Goal: Information Seeking & Learning: Learn about a topic

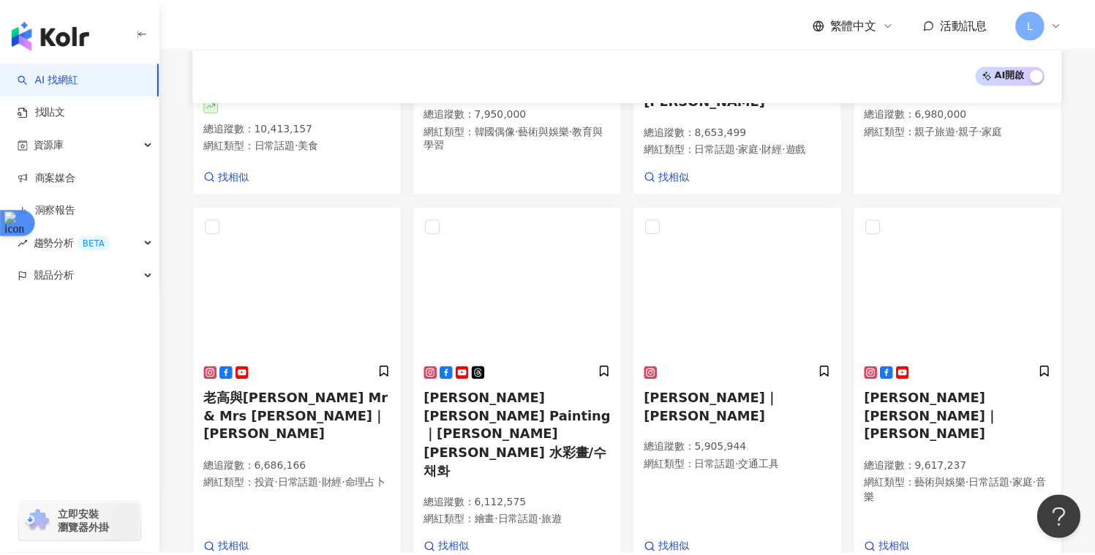
scroll to position [715, 0]
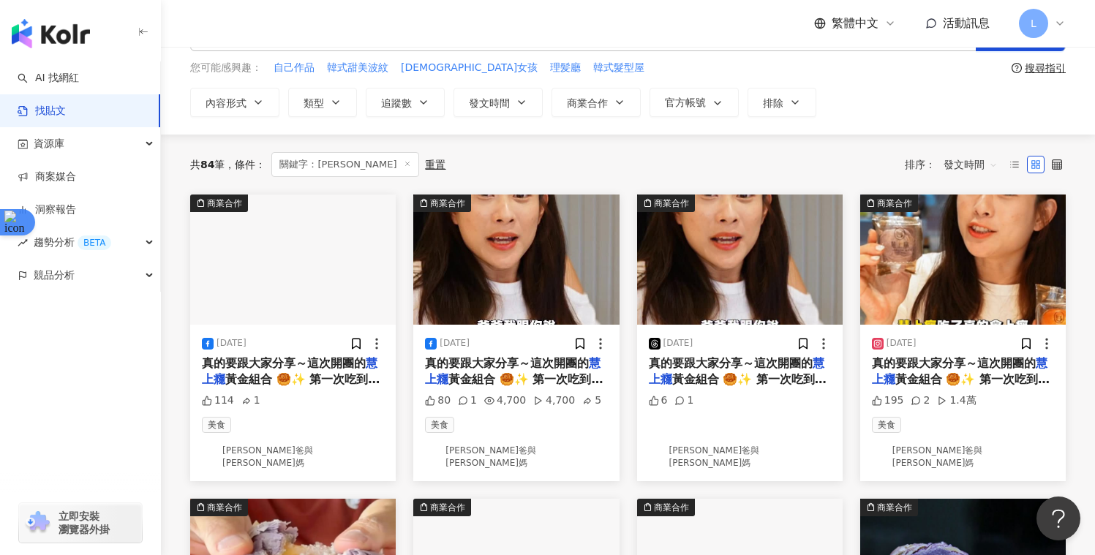
scroll to position [9, 0]
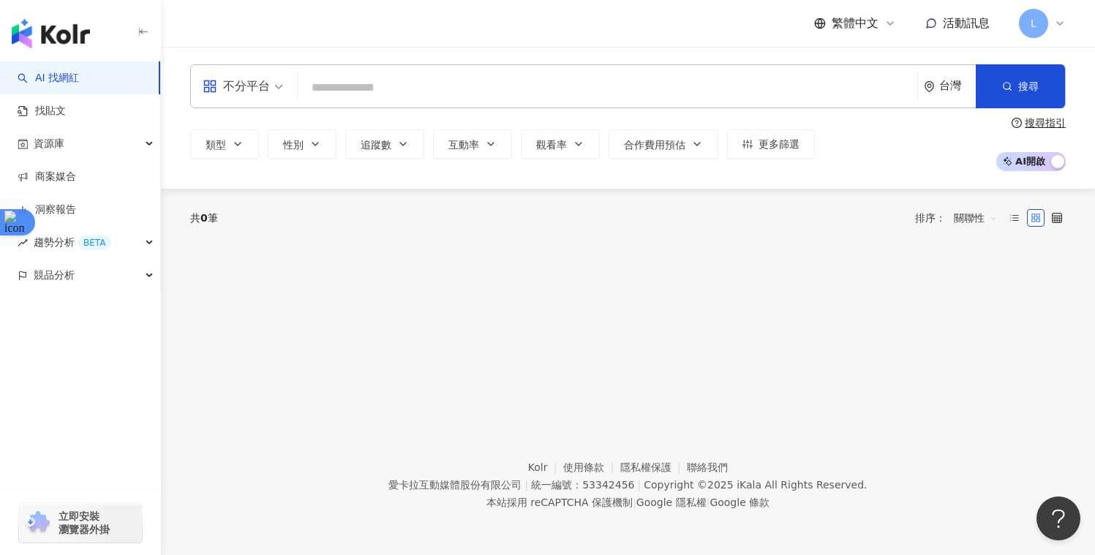
click at [48, 85] on link "AI 找網紅" at bounding box center [48, 78] width 61 height 15
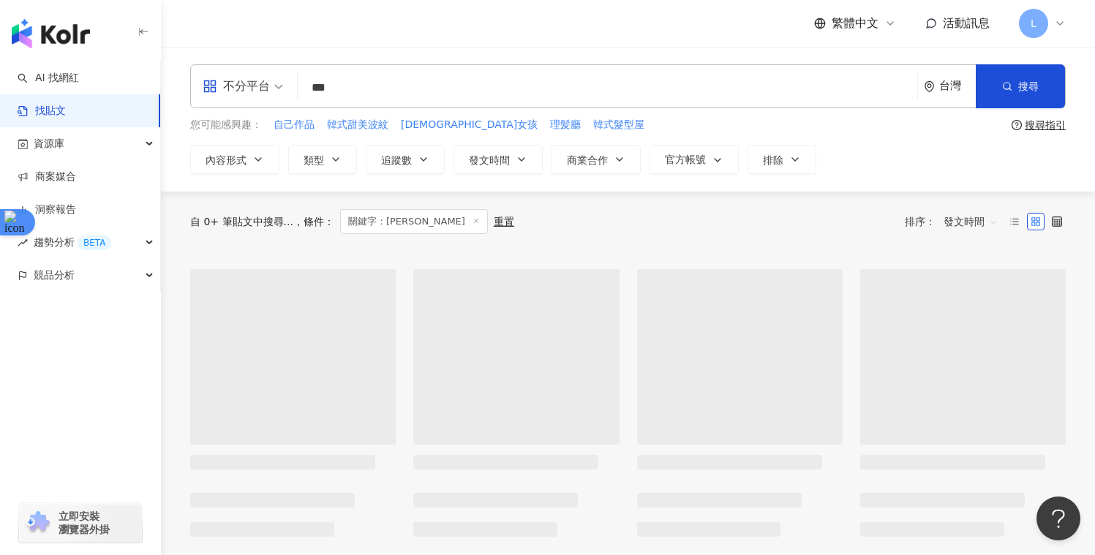
click at [1060, 26] on icon at bounding box center [1060, 24] width 12 height 12
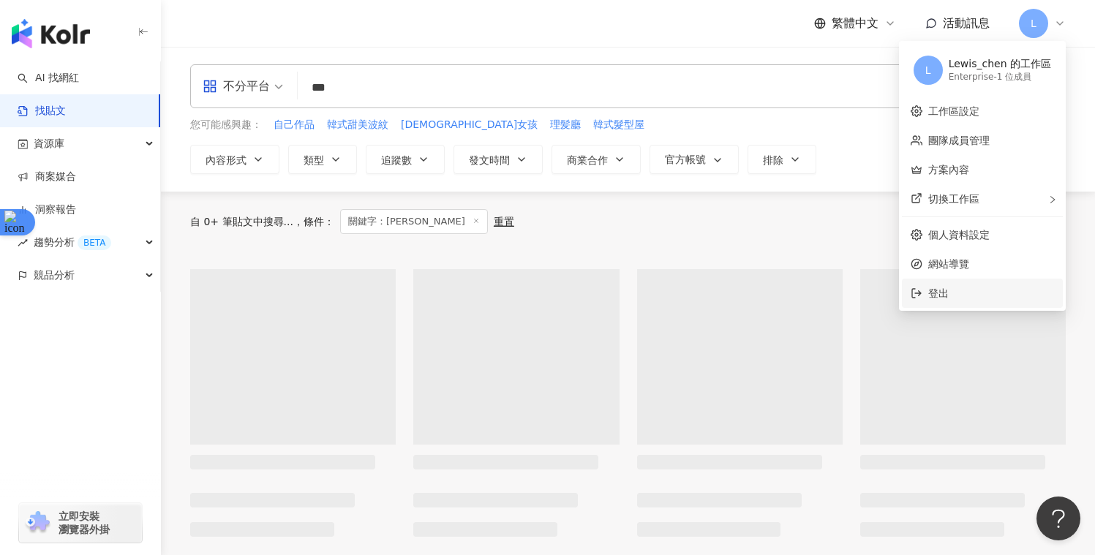
click at [966, 296] on span "登出" at bounding box center [991, 293] width 126 height 16
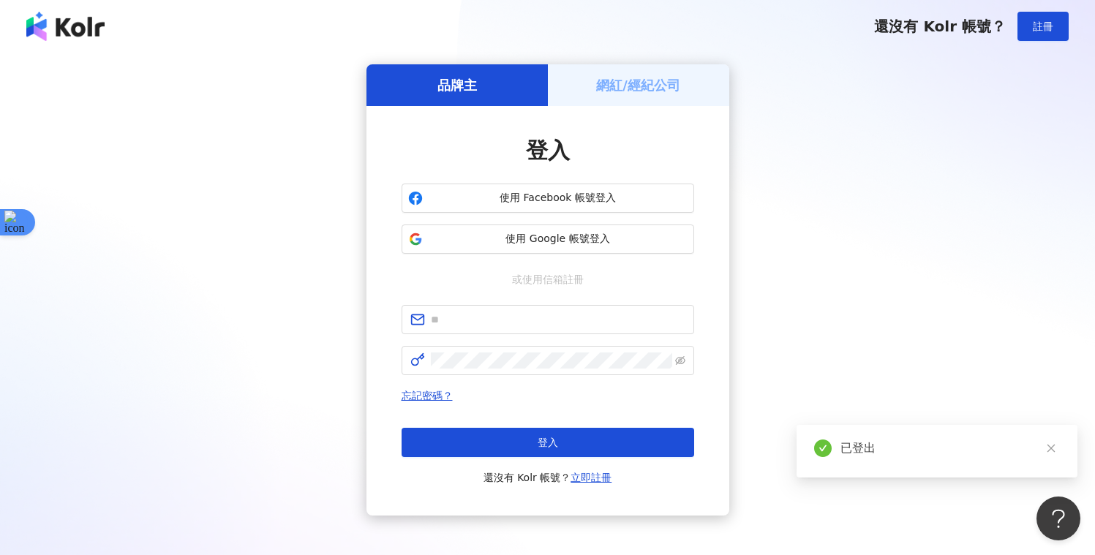
click at [913, 265] on div "品牌主 網紅/經紀公司 登入 使用 Facebook 帳號登入 使用 Google 帳號登入 或使用信箱註冊 忘記密碼？ 登入 還沒有 Kolr 帳號？ 立即…" at bounding box center [548, 289] width 1060 height 451
click at [574, 234] on span "使用 Google 帳號登入" at bounding box center [558, 239] width 259 height 15
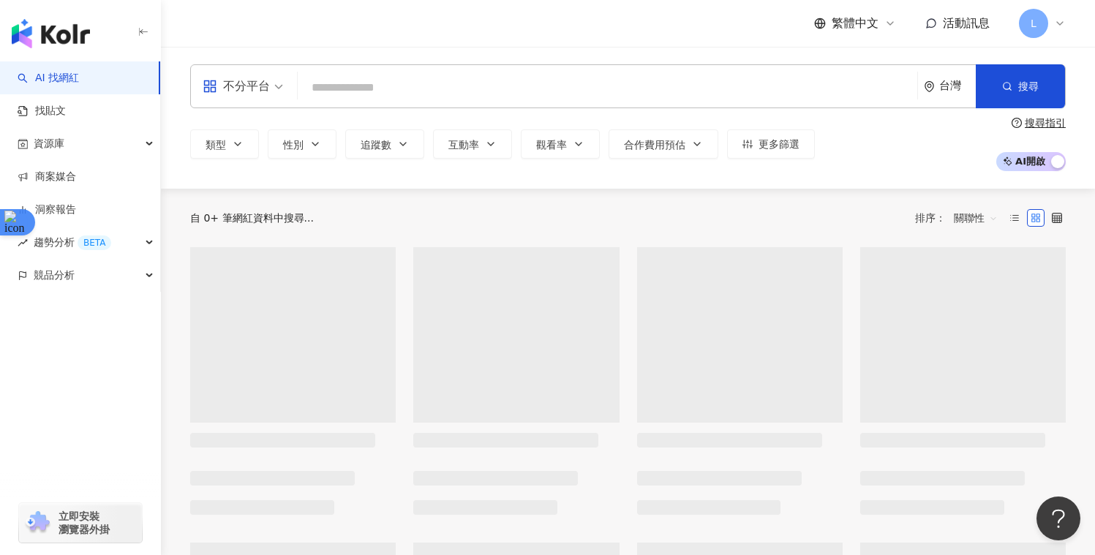
click at [1062, 18] on icon at bounding box center [1060, 24] width 12 height 12
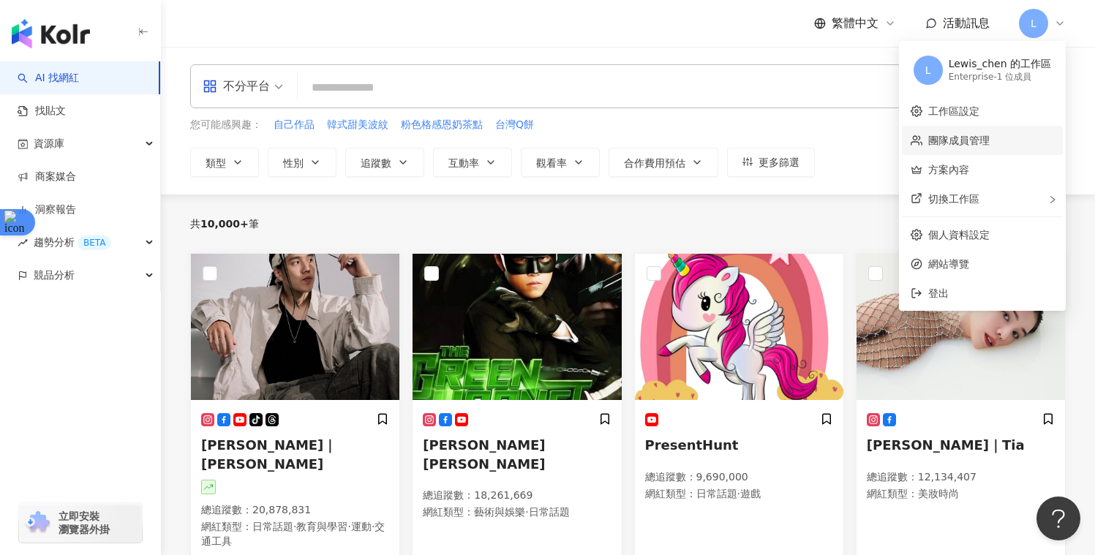
click at [978, 146] on link "團隊成員管理" at bounding box center [958, 141] width 61 height 12
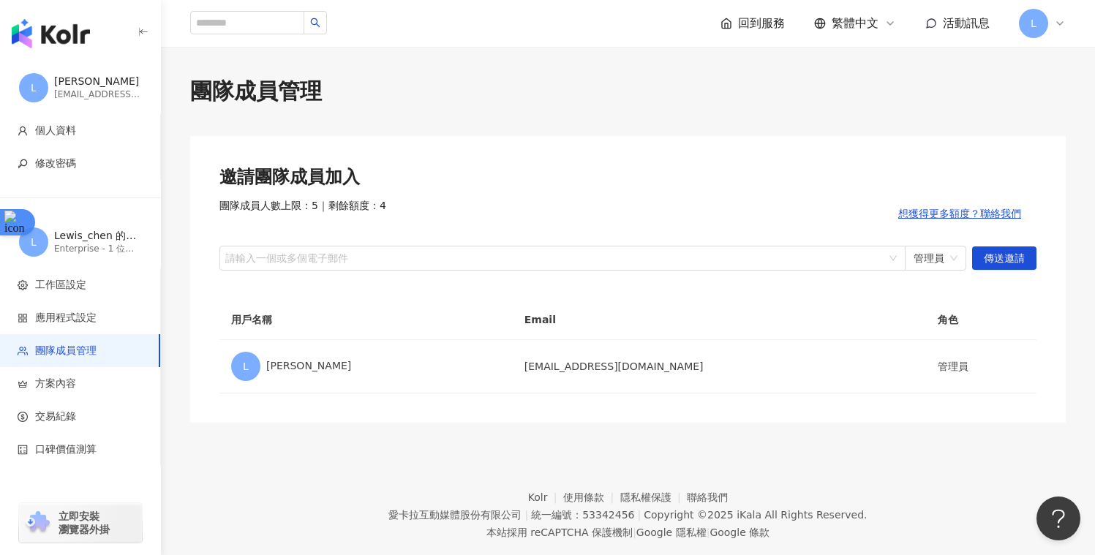
click at [415, 274] on div "邀請團隊成員加入 團隊成員人數上限：5 ｜ 剩餘額度：4 想獲得更多額度？聯絡我們 請輸入一個或多個電子郵件 管理員 傳送邀請 用戶名稱 Email 角色 L…" at bounding box center [627, 279] width 875 height 287
click at [560, 248] on div "請輸入一個或多個電子郵件" at bounding box center [562, 258] width 686 height 25
paste input "**********"
type input "**********"
click at [991, 257] on span "傳送邀請" at bounding box center [1004, 258] width 41 height 23
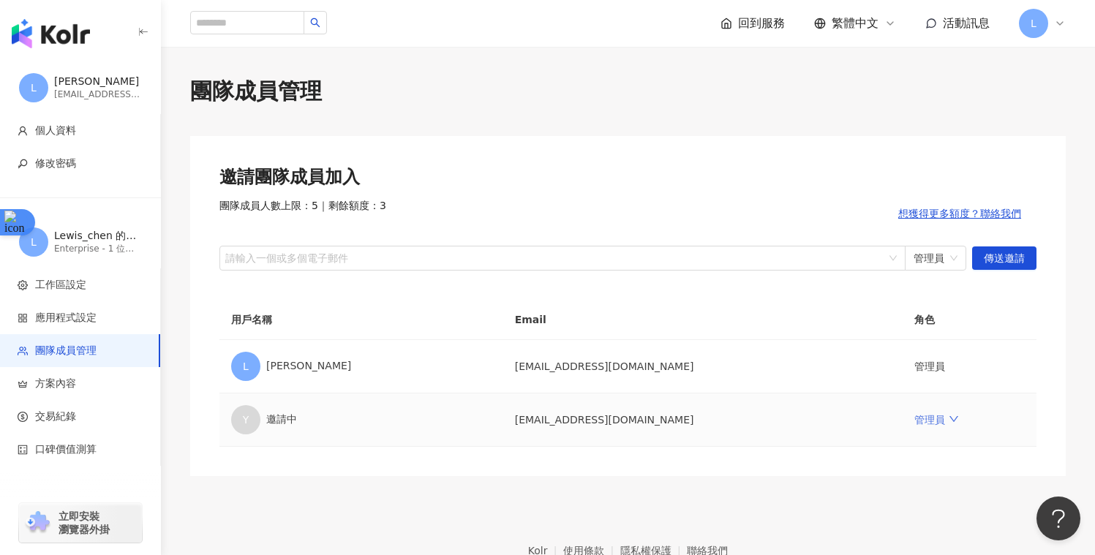
click at [914, 422] on link "管理員" at bounding box center [936, 420] width 44 height 12
click at [899, 463] on div "邀請團隊成員加入 團隊成員人數上限：5 ｜ 剩餘額度：3 想獲得更多額度？聯絡我們 請輸入一個或多個電子郵件 管理員 傳送邀請 用戶名稱 Email 角色 L…" at bounding box center [627, 306] width 875 height 340
click at [67, 29] on img "button" at bounding box center [51, 33] width 78 height 29
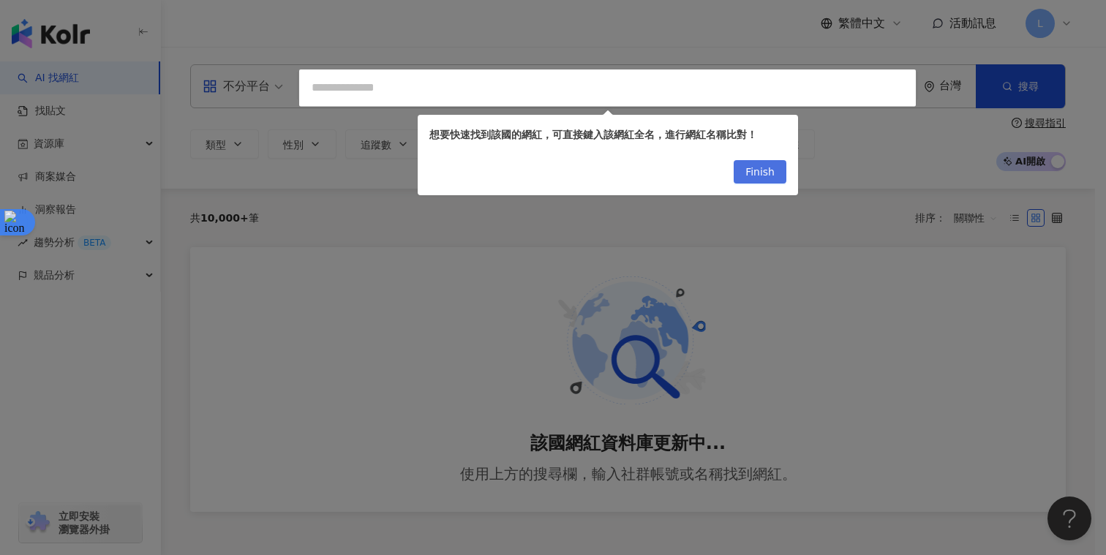
click at [770, 173] on span "Finish" at bounding box center [759, 172] width 29 height 23
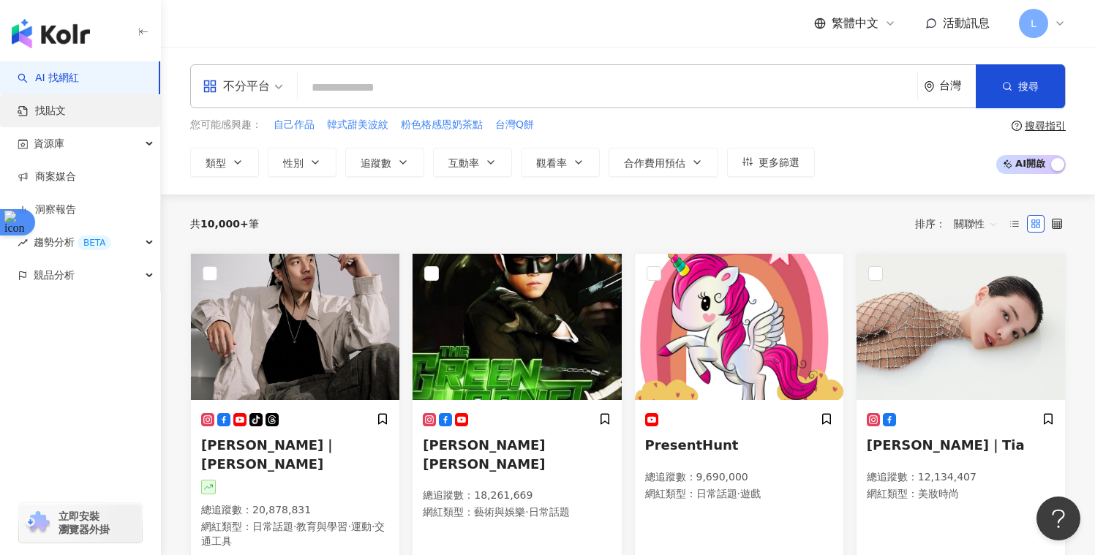
click at [66, 115] on link "找貼文" at bounding box center [42, 111] width 48 height 15
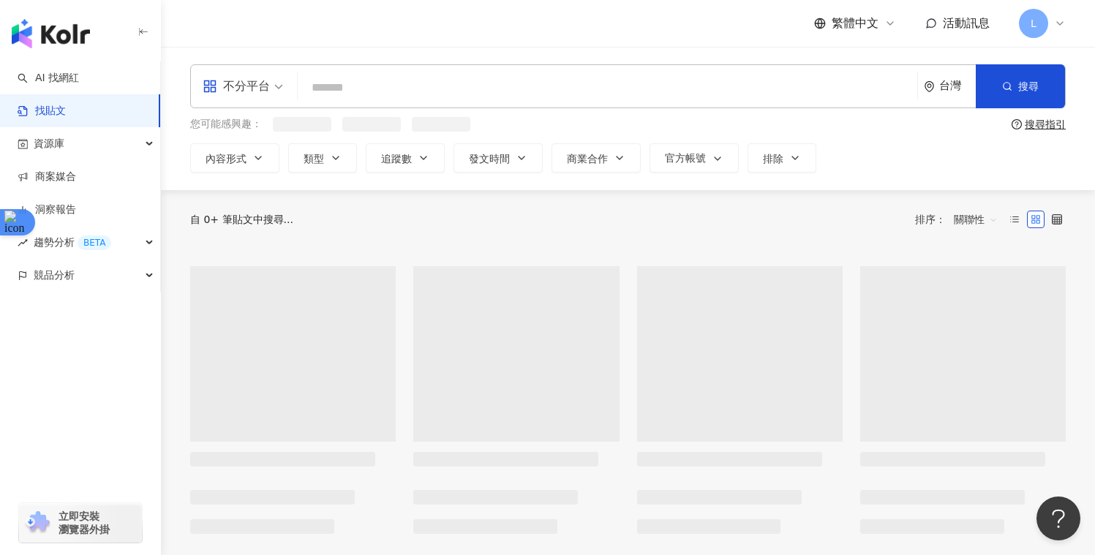
click at [586, 98] on input "search" at bounding box center [607, 87] width 608 height 31
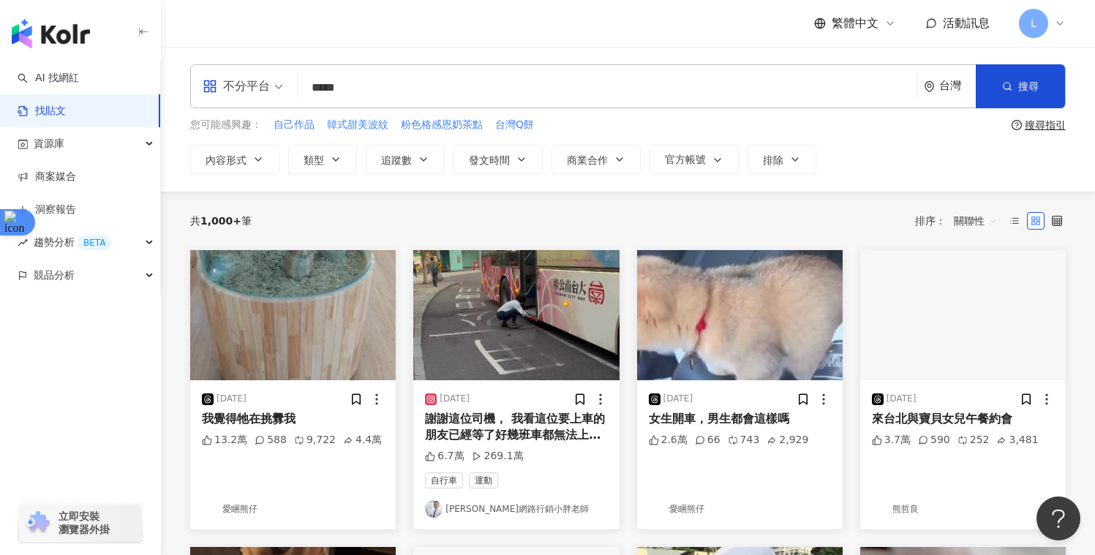
type input "*****"
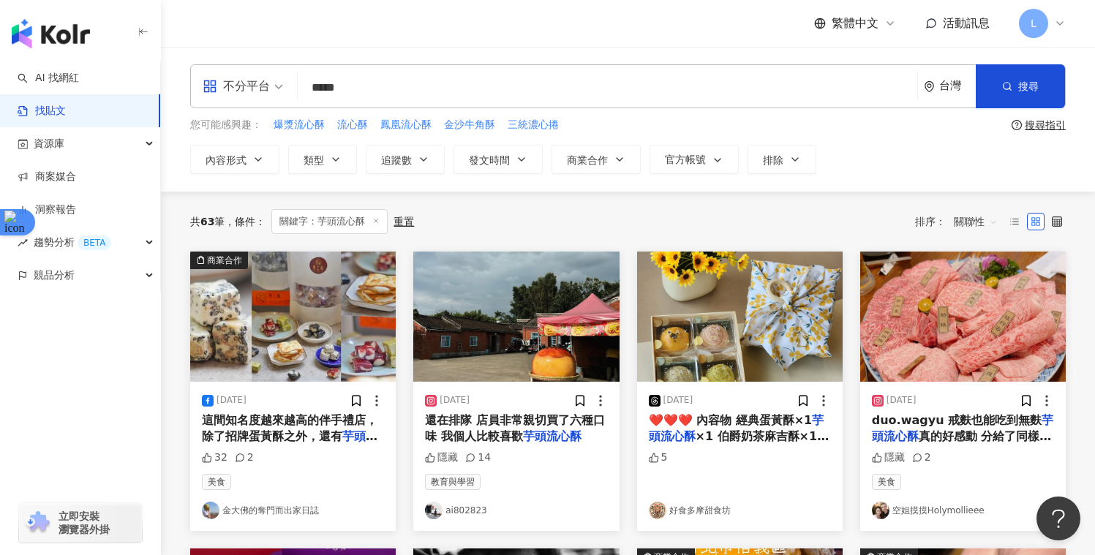
click at [986, 224] on span "關聯性" at bounding box center [976, 221] width 44 height 23
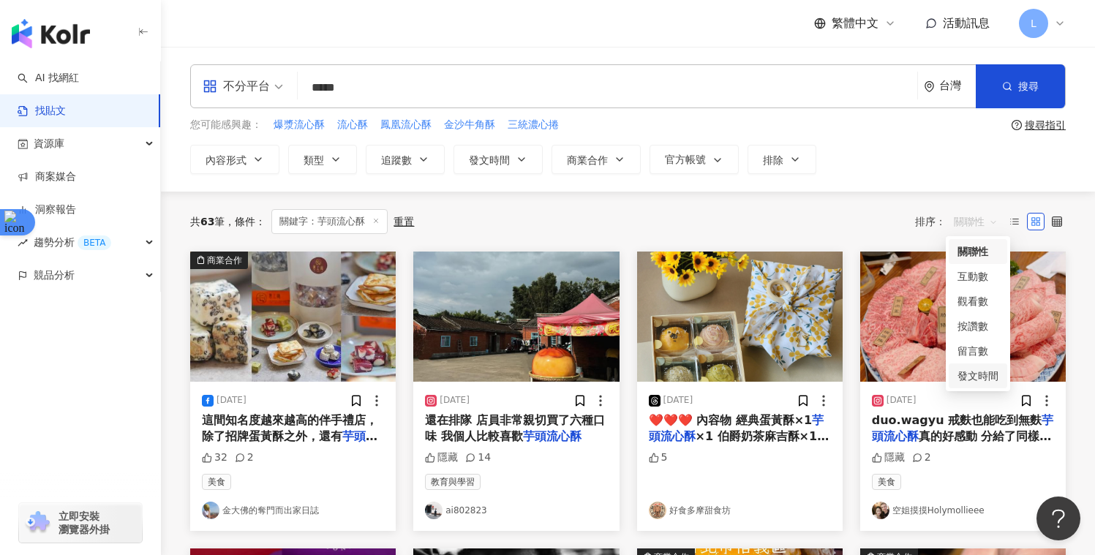
click at [983, 371] on div "發文時間" at bounding box center [977, 376] width 41 height 16
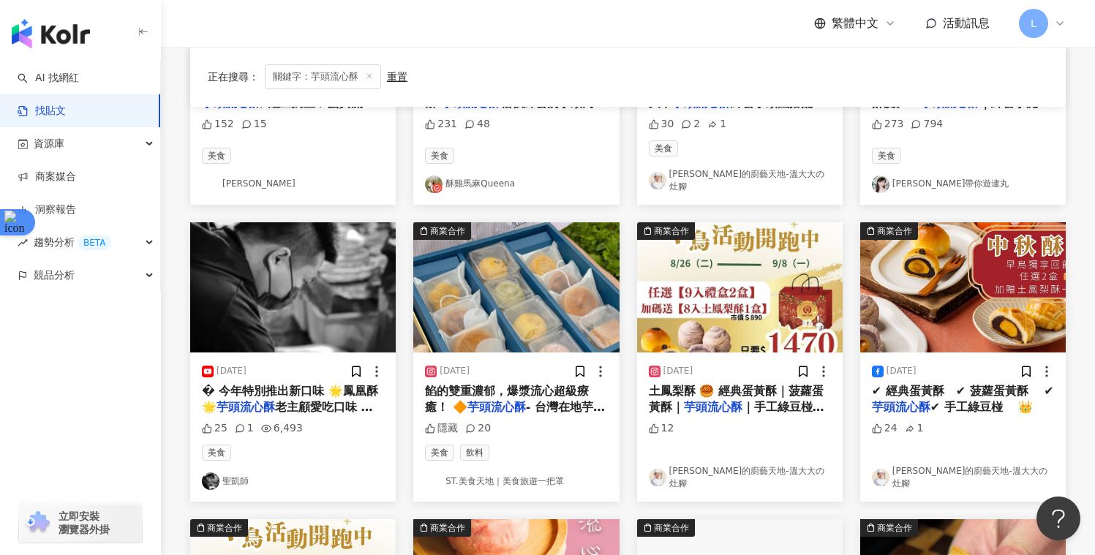
scroll to position [340, 0]
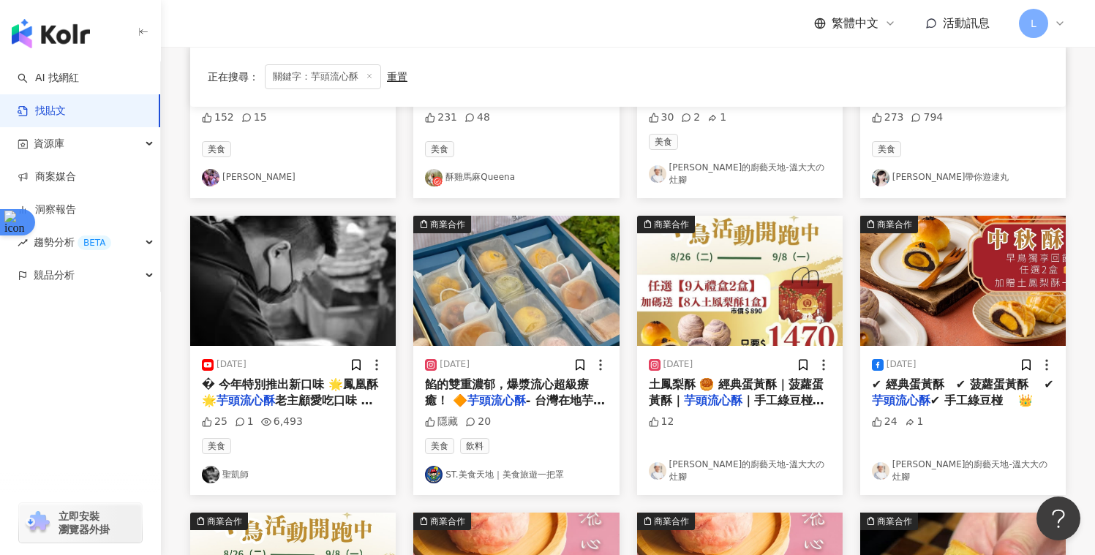
click at [554, 272] on img "button" at bounding box center [515, 281] width 205 height 130
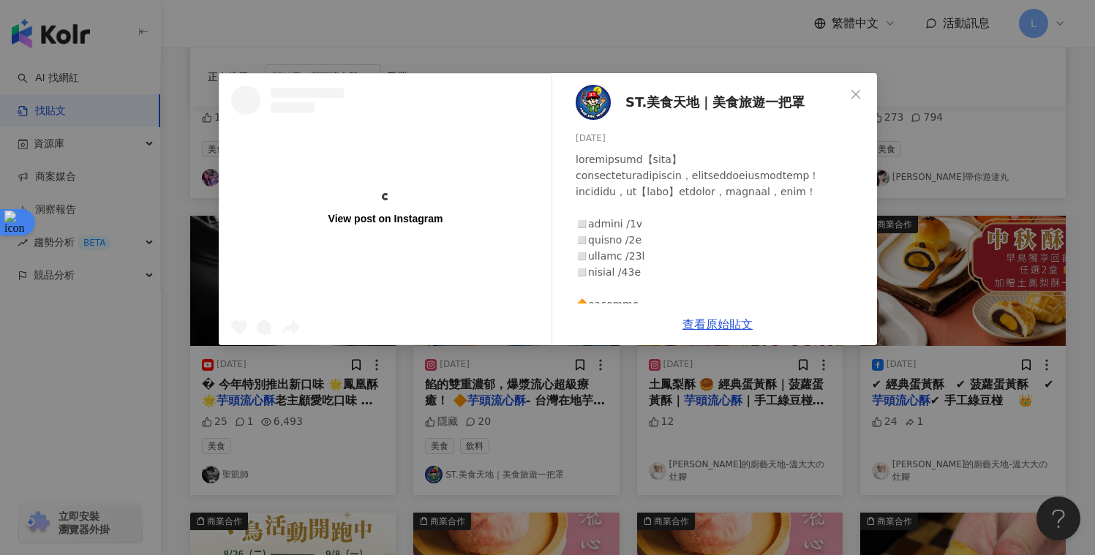
click at [540, 295] on div "View post on Instagram ST.美食天地｜美食旅遊一把罩 2025/8/27 隱藏 20 查看原始貼文" at bounding box center [547, 277] width 1095 height 555
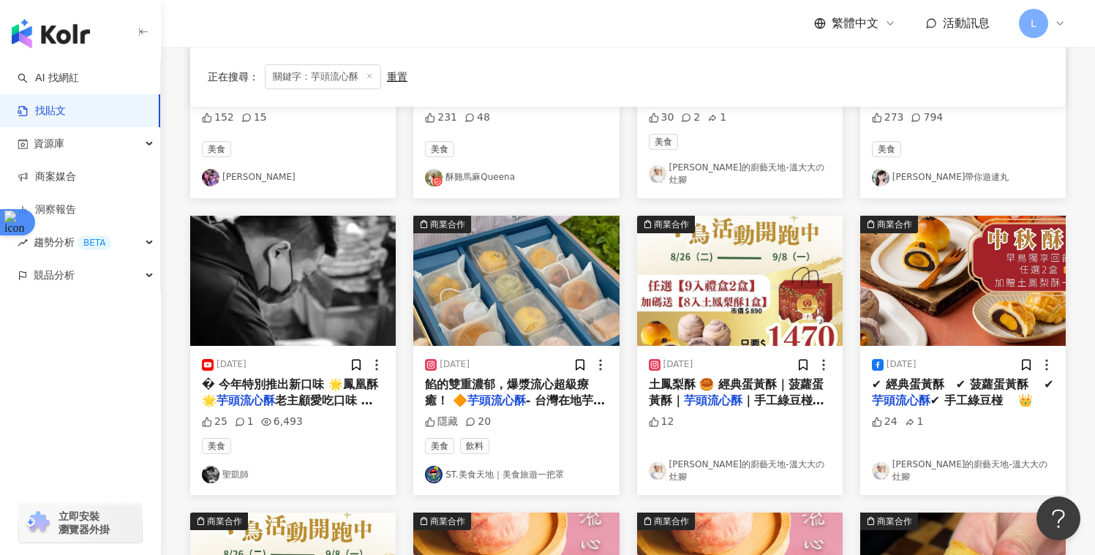
click at [562, 284] on img "button" at bounding box center [515, 281] width 205 height 130
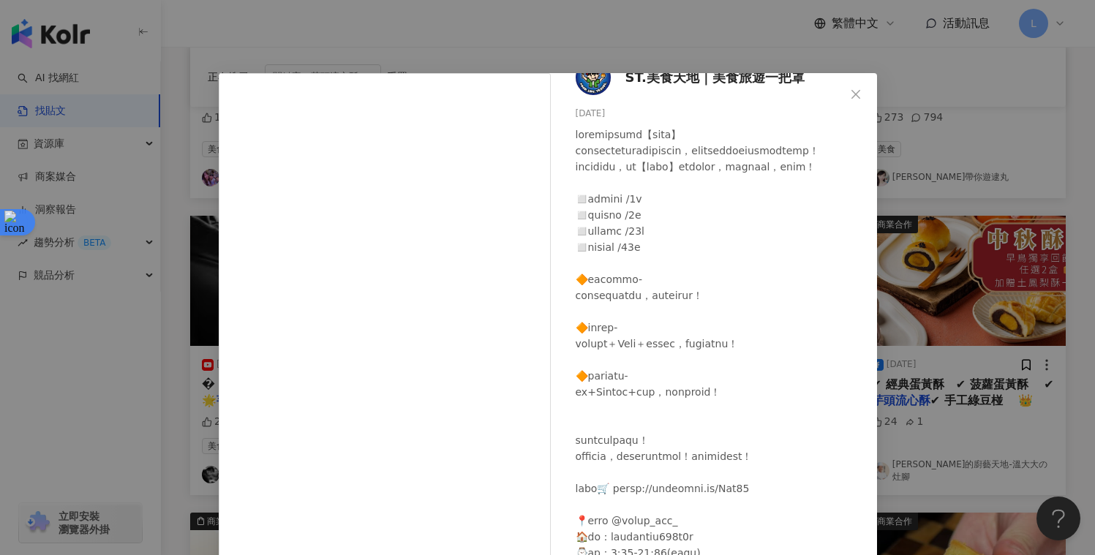
scroll to position [0, 0]
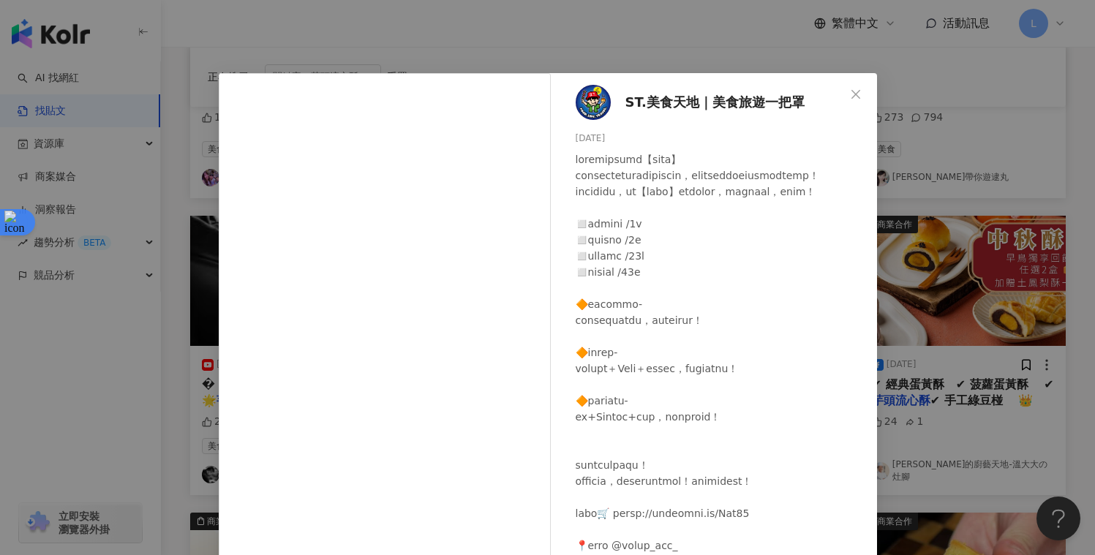
click at [940, 248] on div "ST.美食天地｜美食旅遊一把罩 2025/8/27 隱藏 20 查看原始貼文" at bounding box center [547, 277] width 1095 height 555
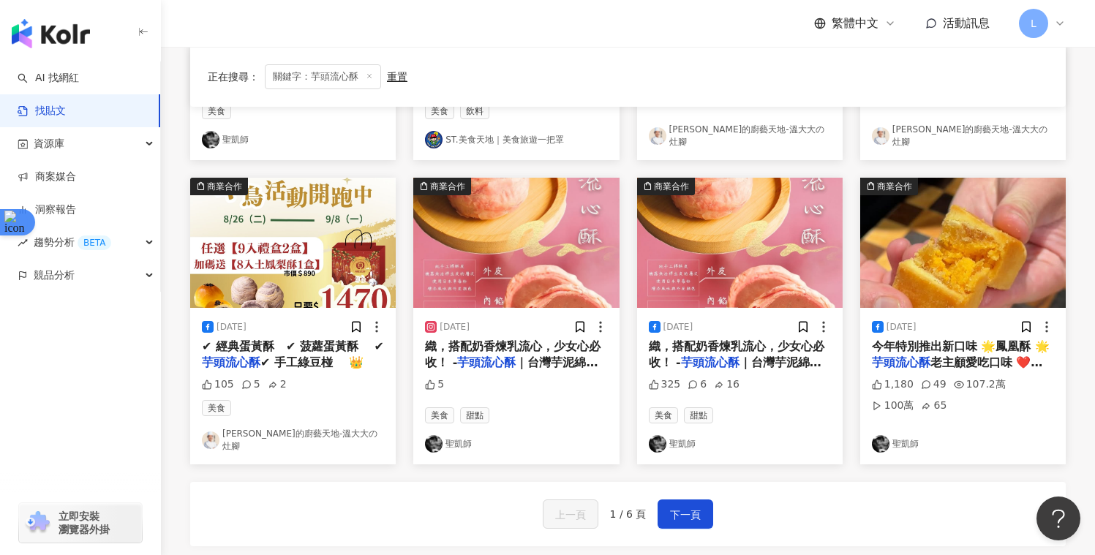
scroll to position [681, 0]
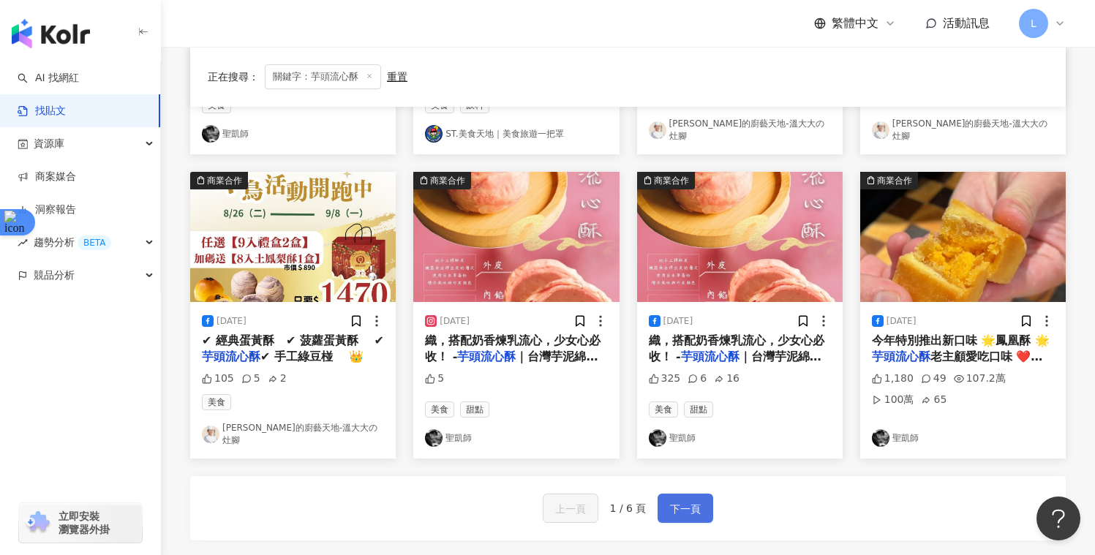
click at [671, 500] on span "下一頁" at bounding box center [685, 509] width 31 height 18
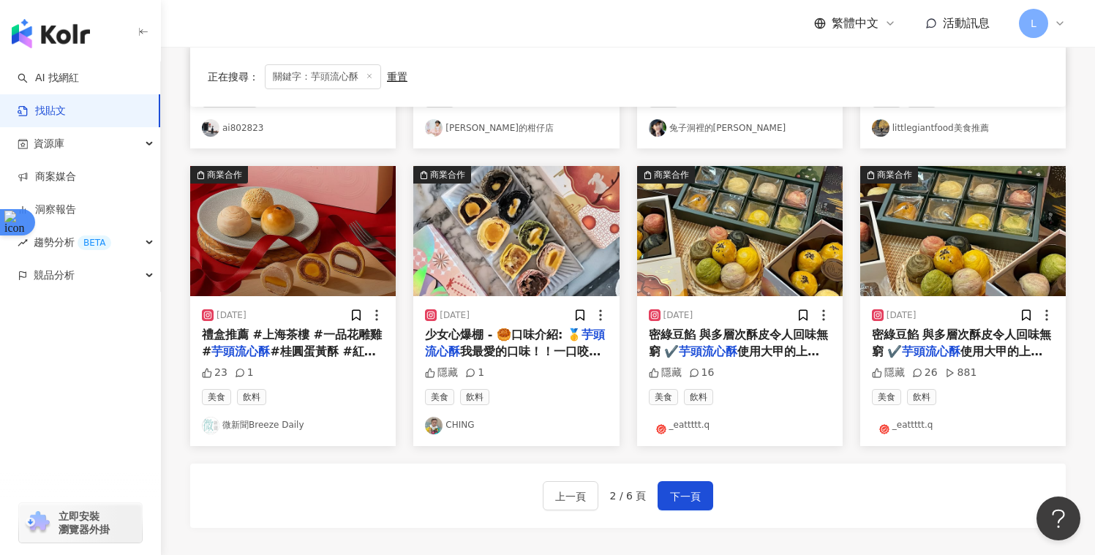
scroll to position [712, 0]
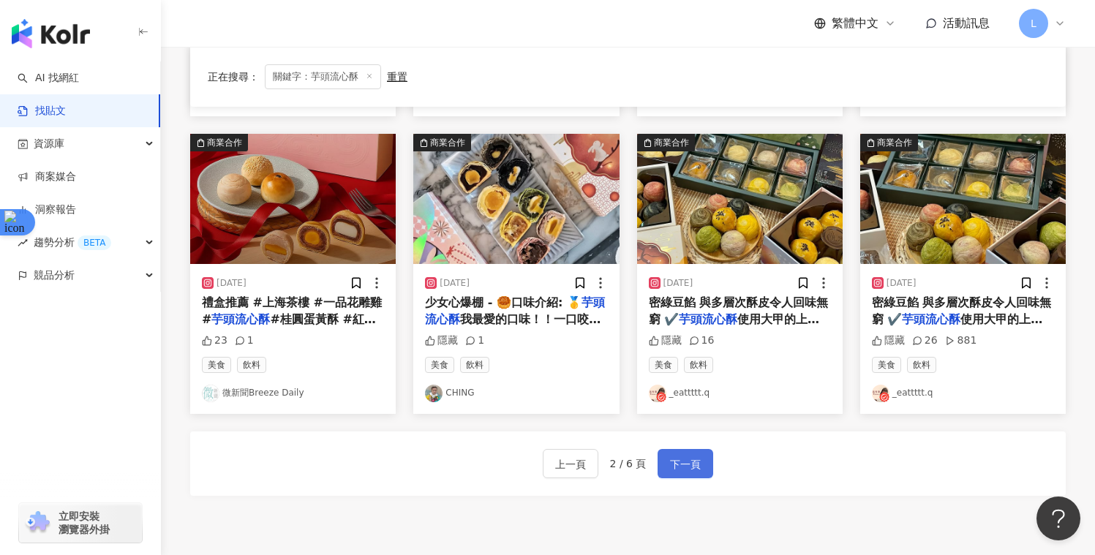
click at [670, 458] on span "下一頁" at bounding box center [685, 465] width 31 height 18
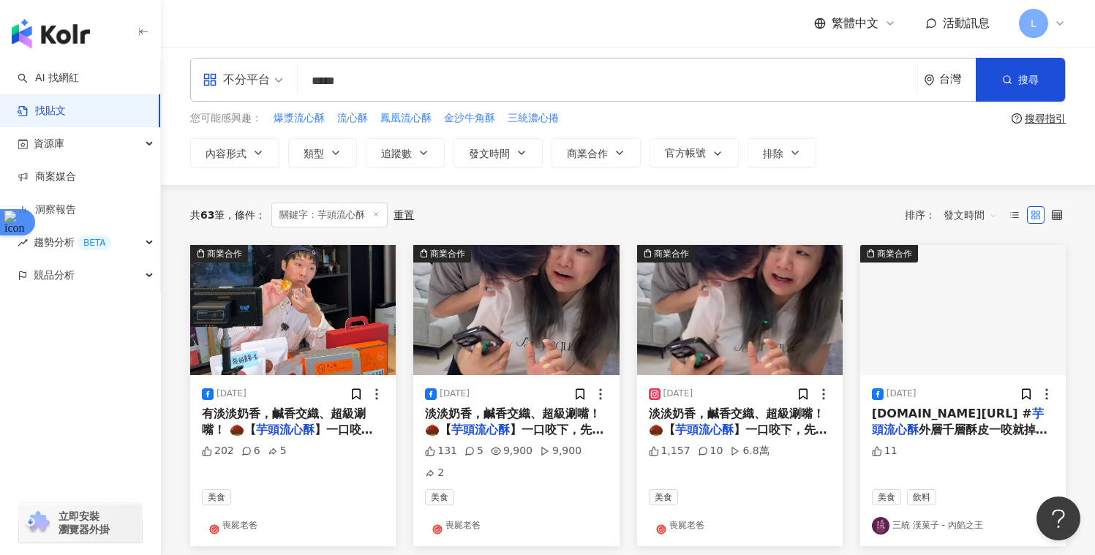
scroll to position [0, 0]
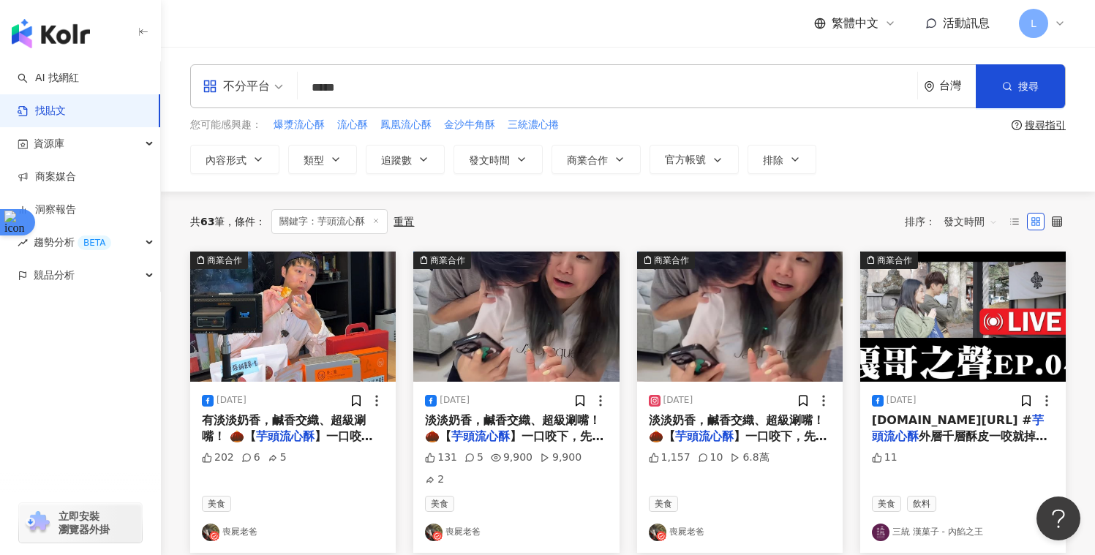
click at [993, 438] on span "外層千層酥皮一咬就掉渣，內餡" at bounding box center [959, 444] width 175 height 30
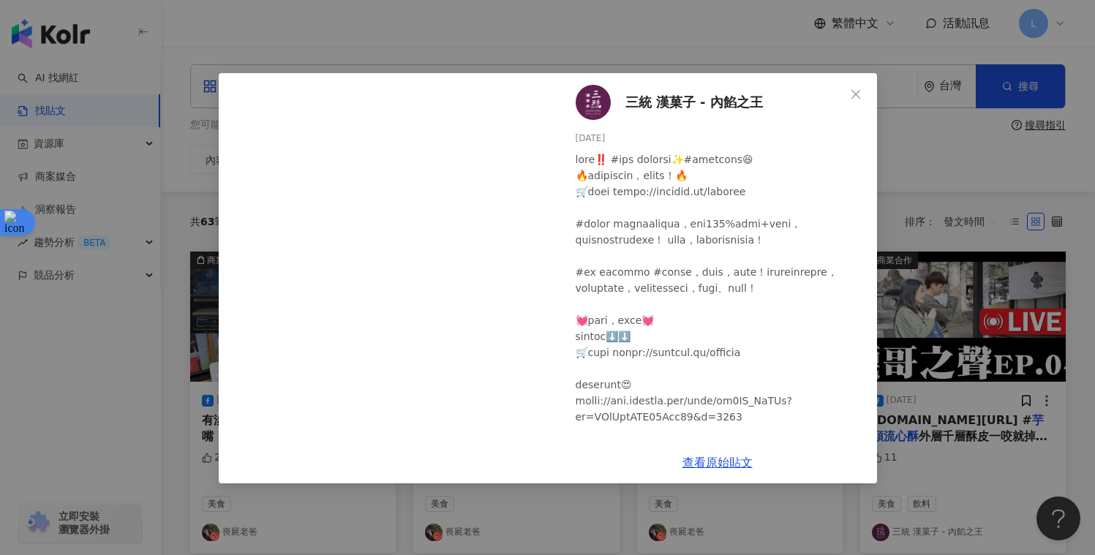
click at [988, 163] on div "三統 漢菓子 - 內餡之王 2025/5/14 11 查看原始貼文" at bounding box center [547, 277] width 1095 height 555
